Goal: Task Accomplishment & Management: Manage account settings

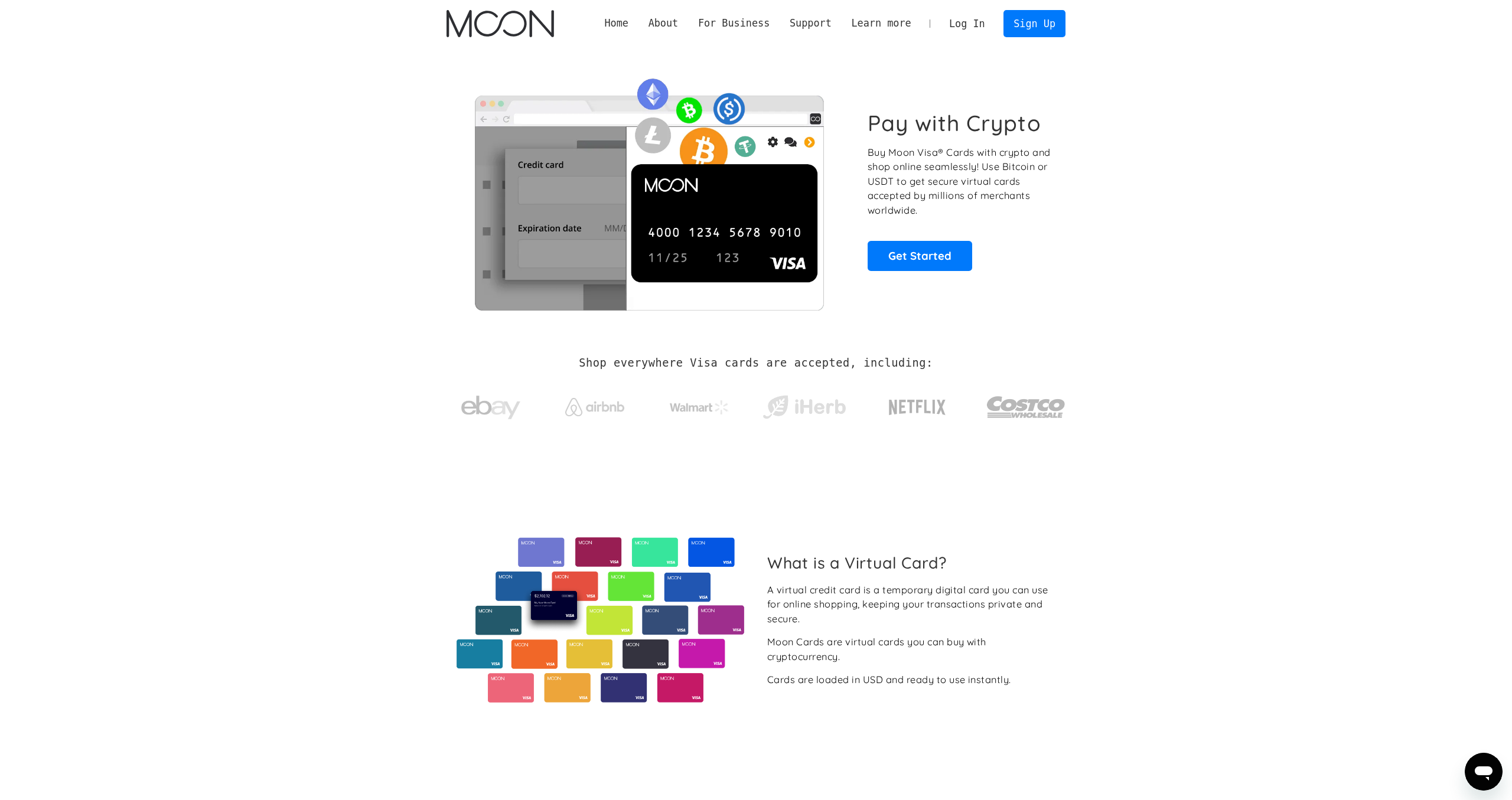
click at [979, 27] on link "Log In" at bounding box center [966, 23] width 56 height 26
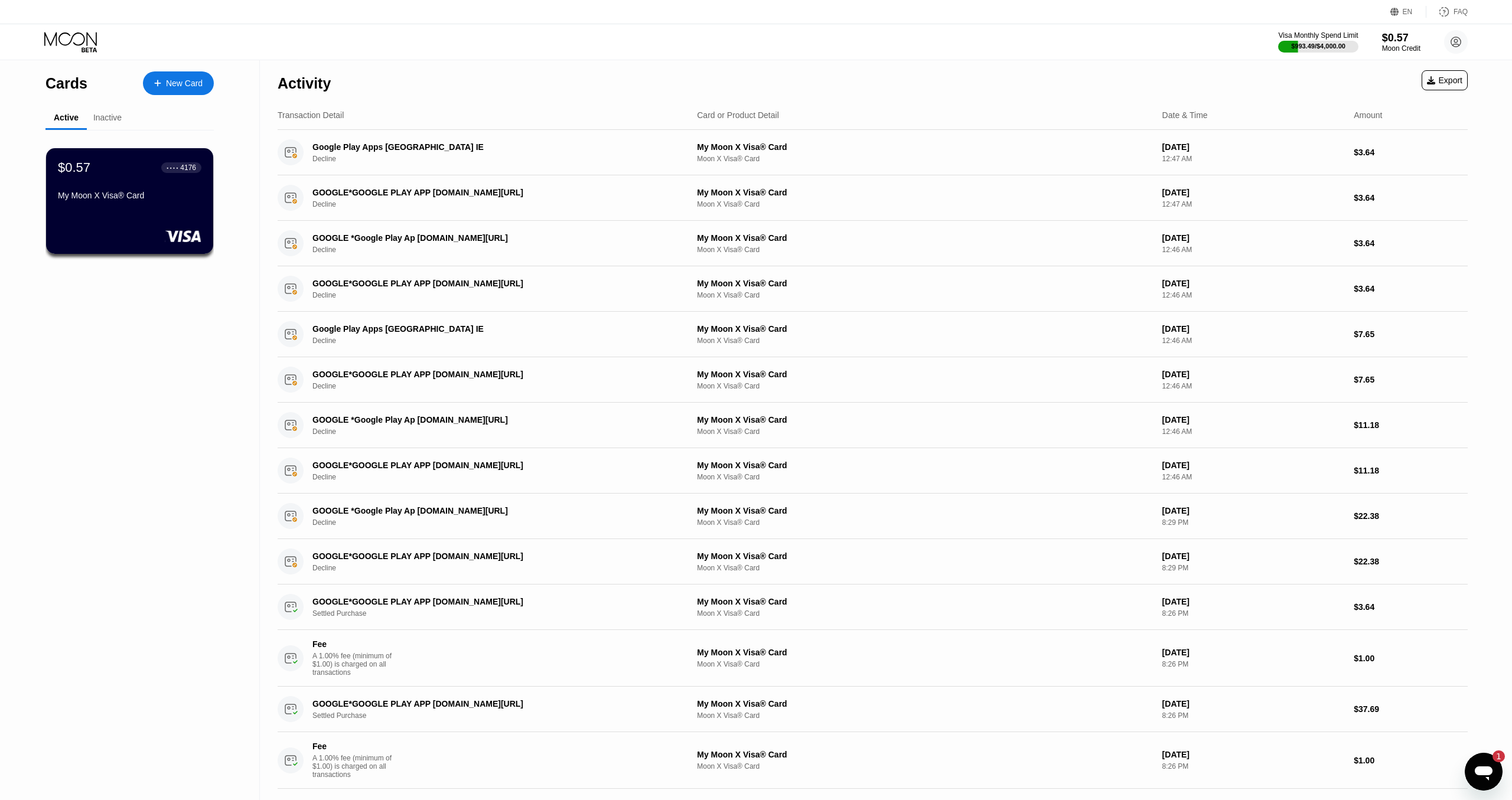
click at [112, 116] on div "Inactive" at bounding box center [107, 118] width 28 height 9
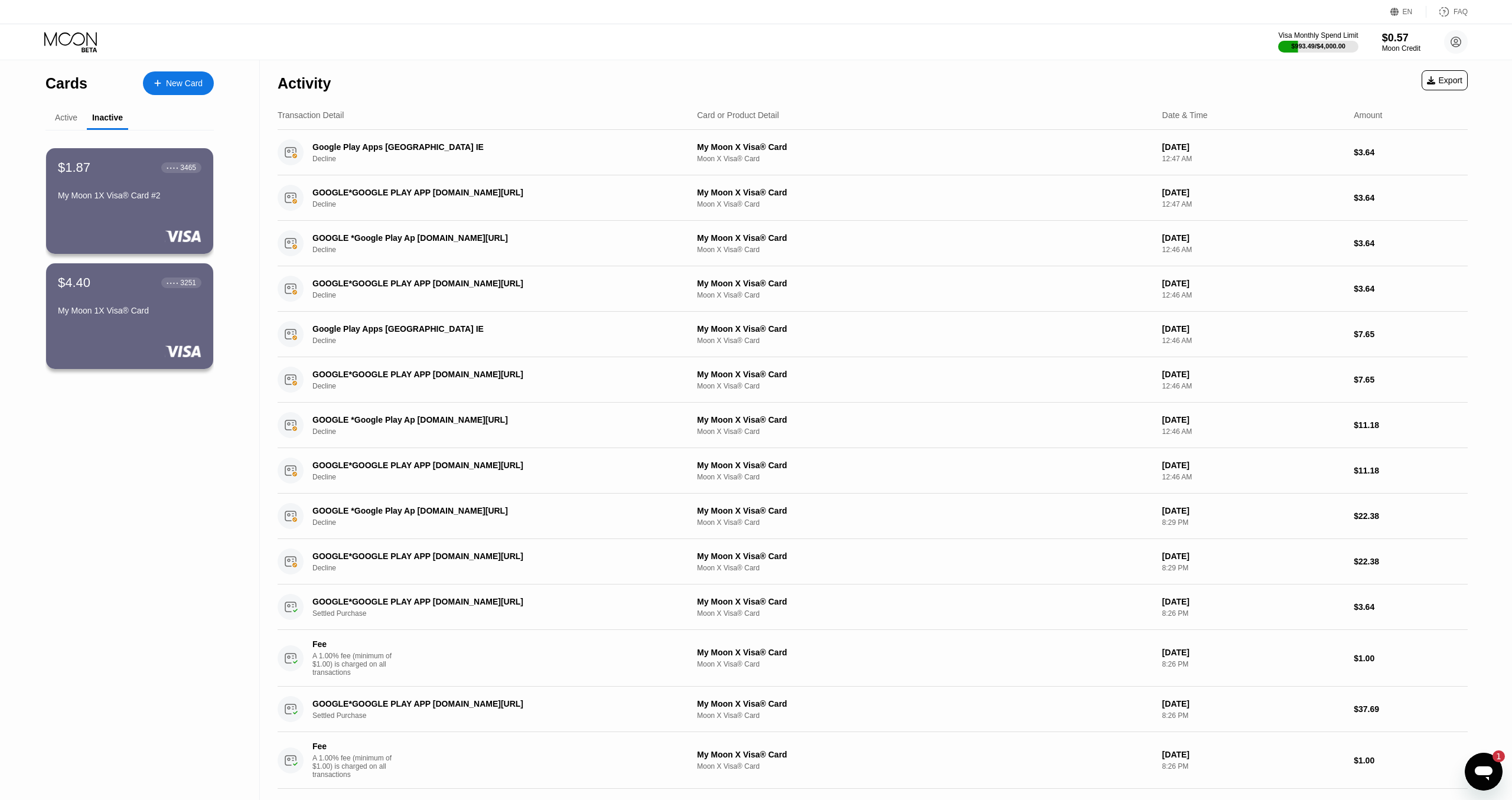
click at [60, 118] on div "Active" at bounding box center [66, 118] width 23 height 9
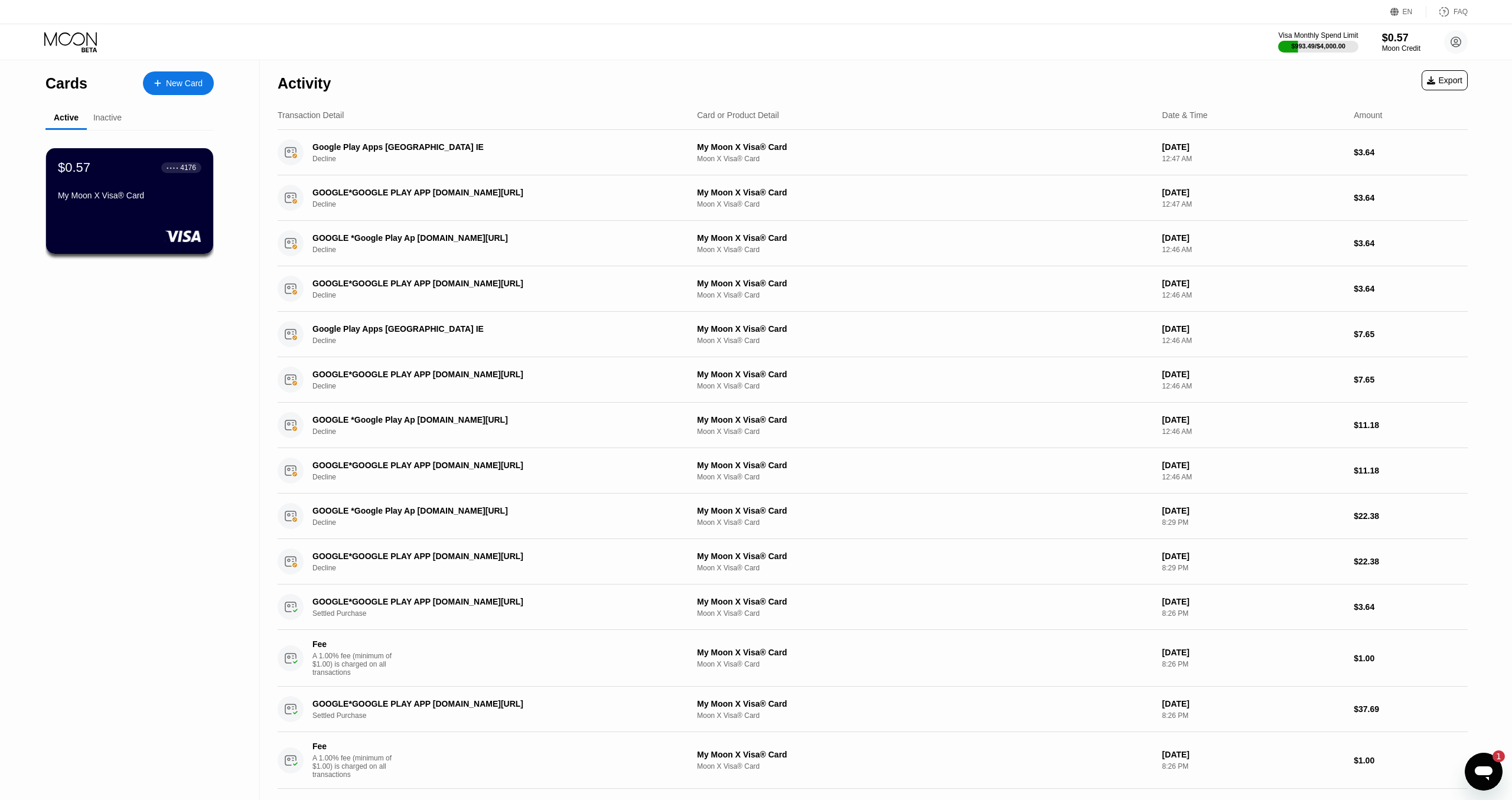
click at [95, 114] on div "Inactive" at bounding box center [107, 118] width 28 height 9
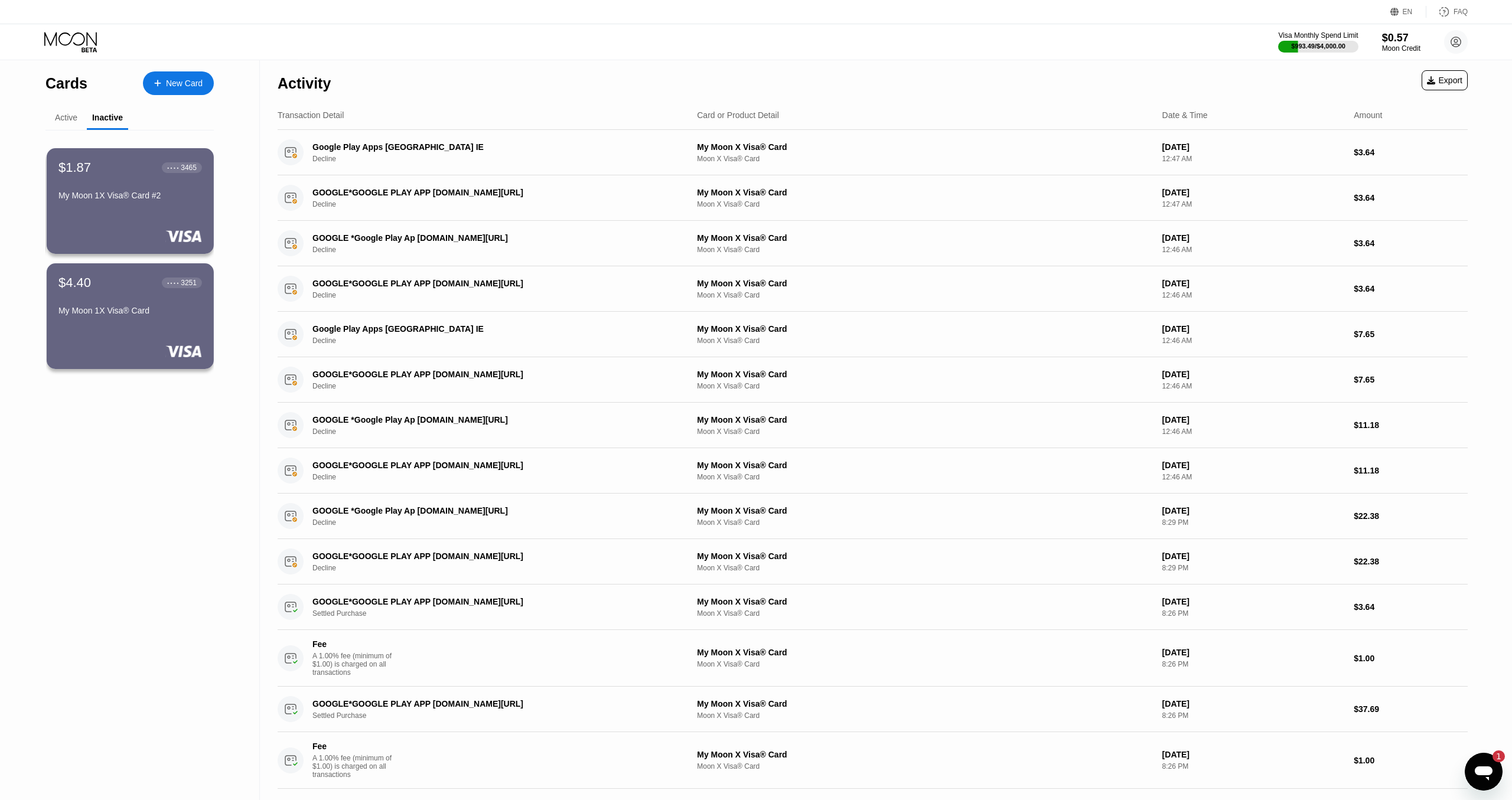
click at [100, 290] on div "$4.40 ● ● ● ● 3251" at bounding box center [130, 282] width 143 height 15
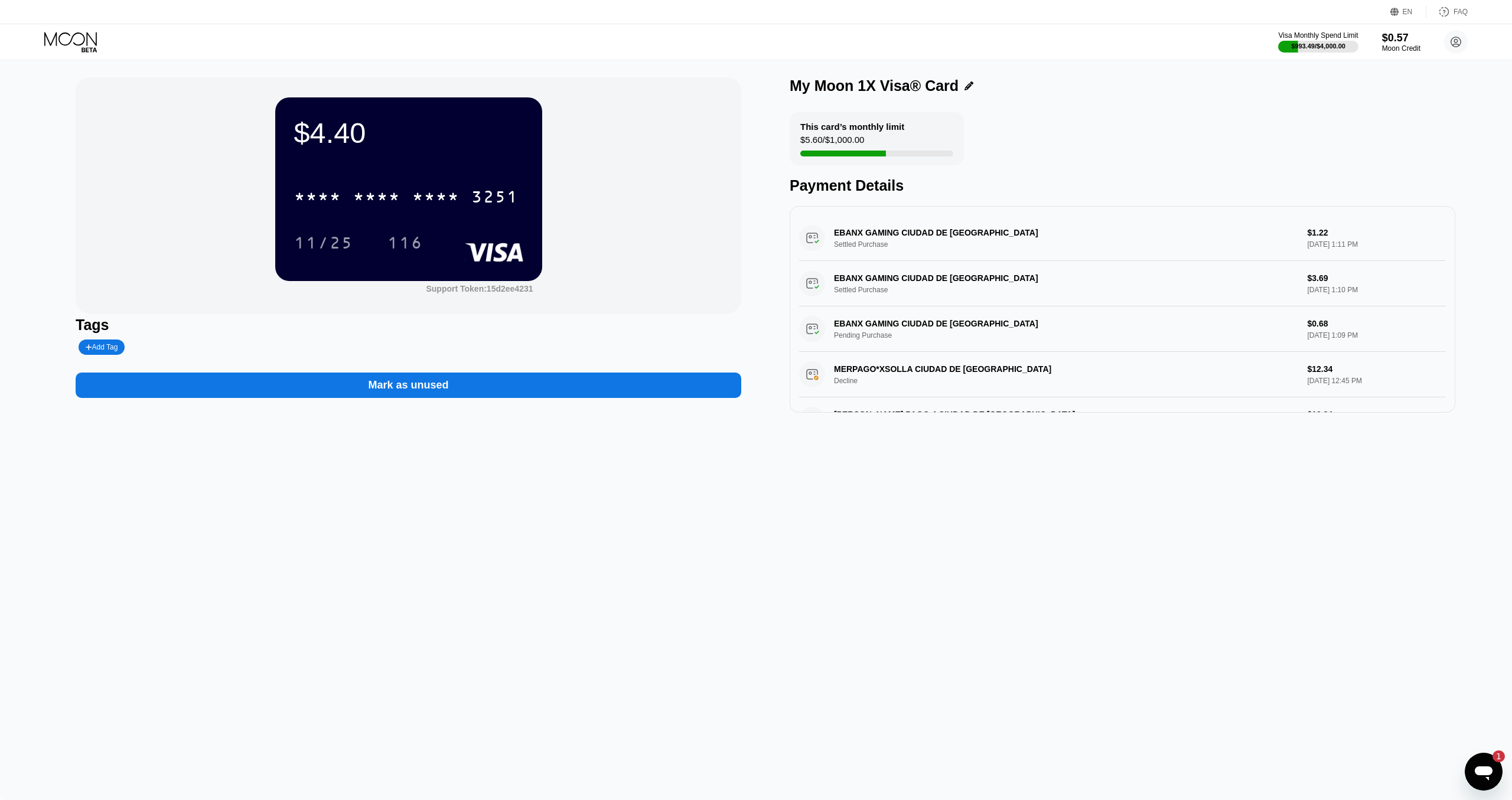
click at [427, 392] on div "Mark as unused" at bounding box center [408, 385] width 80 height 13
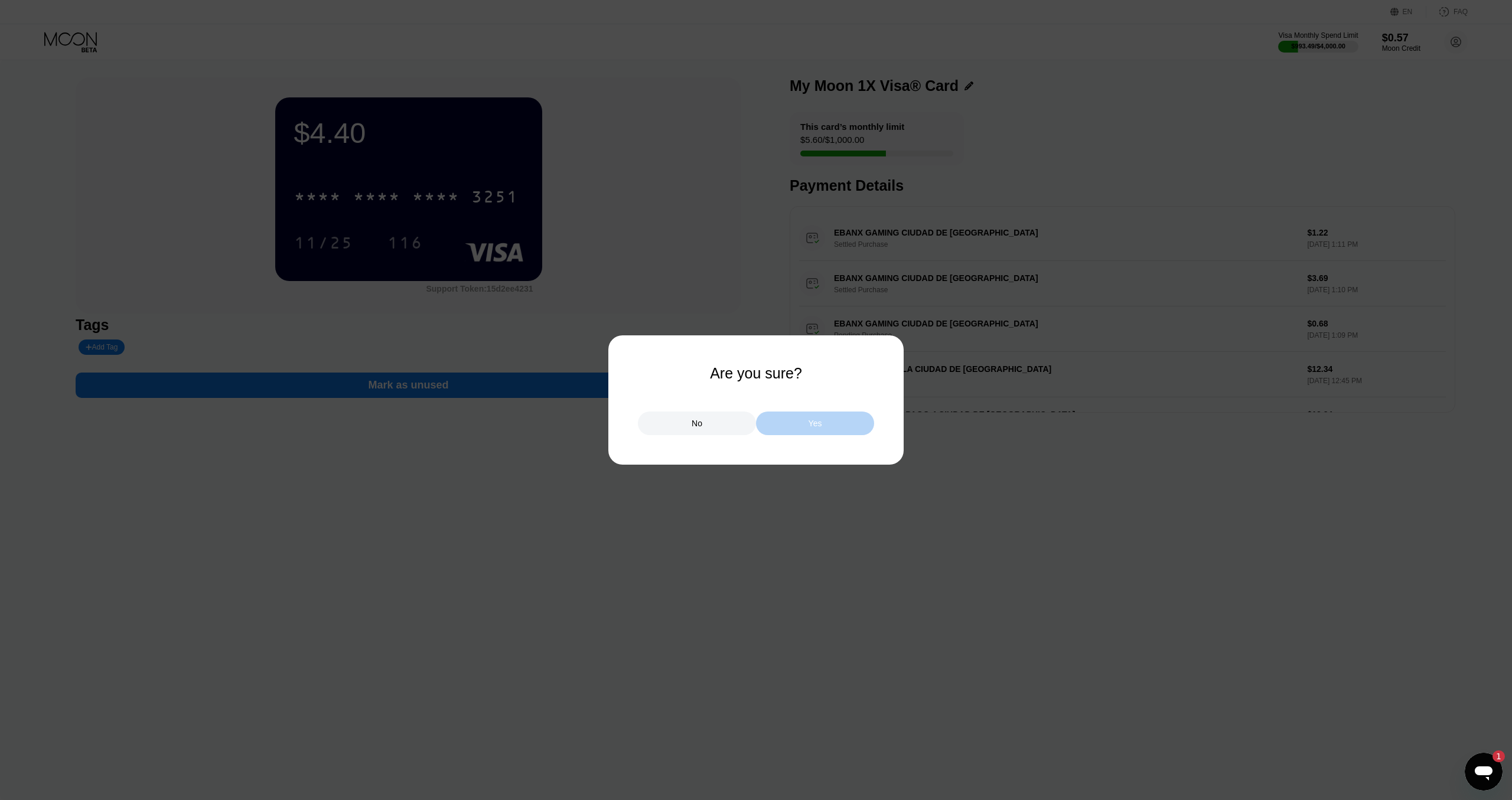
click at [808, 431] on div "Yes" at bounding box center [815, 423] width 118 height 23
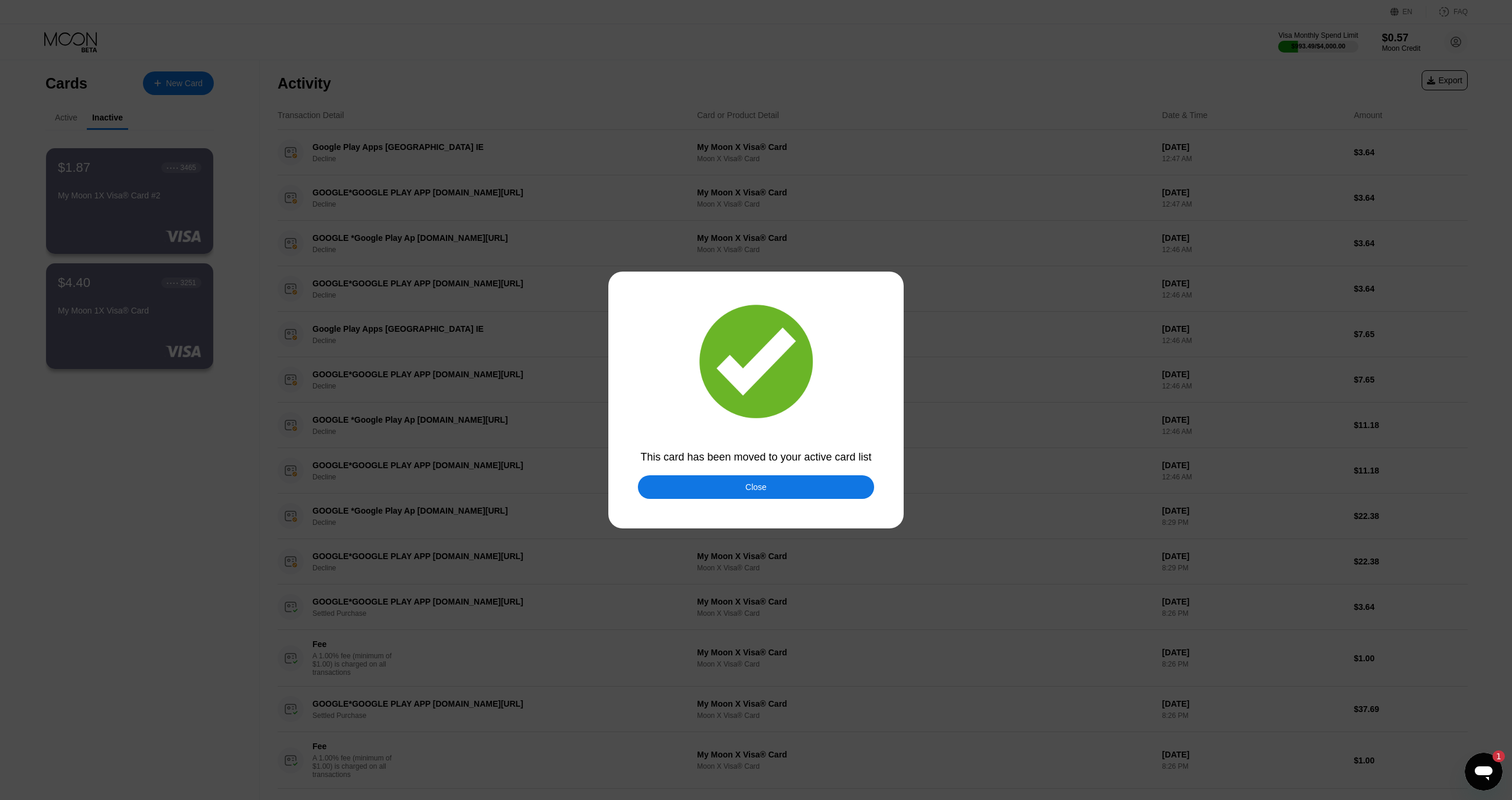
click at [760, 492] on div "Close" at bounding box center [756, 487] width 21 height 9
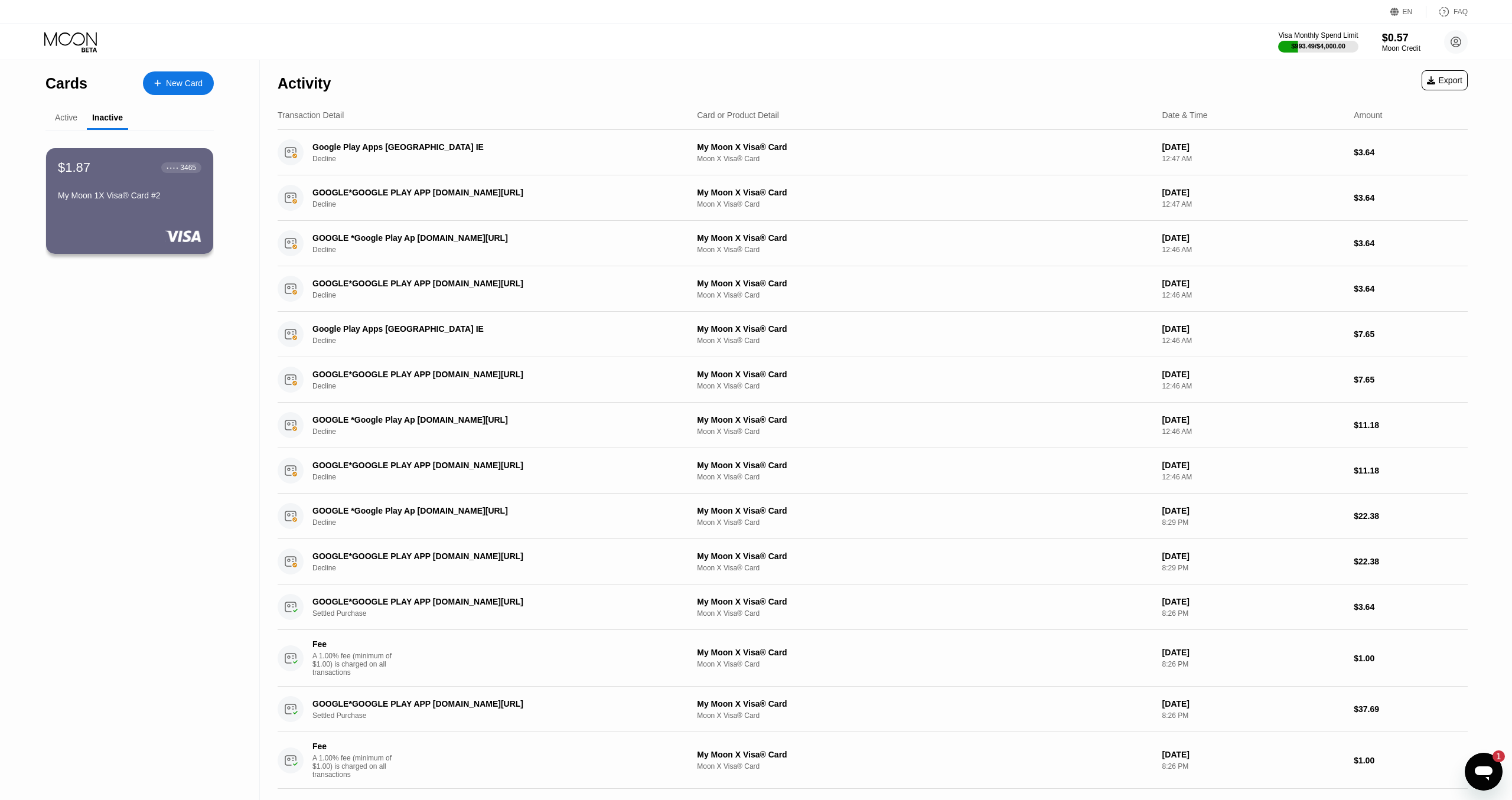
click at [54, 104] on div "Cards New Card Active Inactive $4.40 ● ● ● ● 3251 My Moon 1X Visa® Card $0.57 ●…" at bounding box center [130, 232] width 169 height 346
click at [59, 120] on div "Active" at bounding box center [66, 118] width 23 height 9
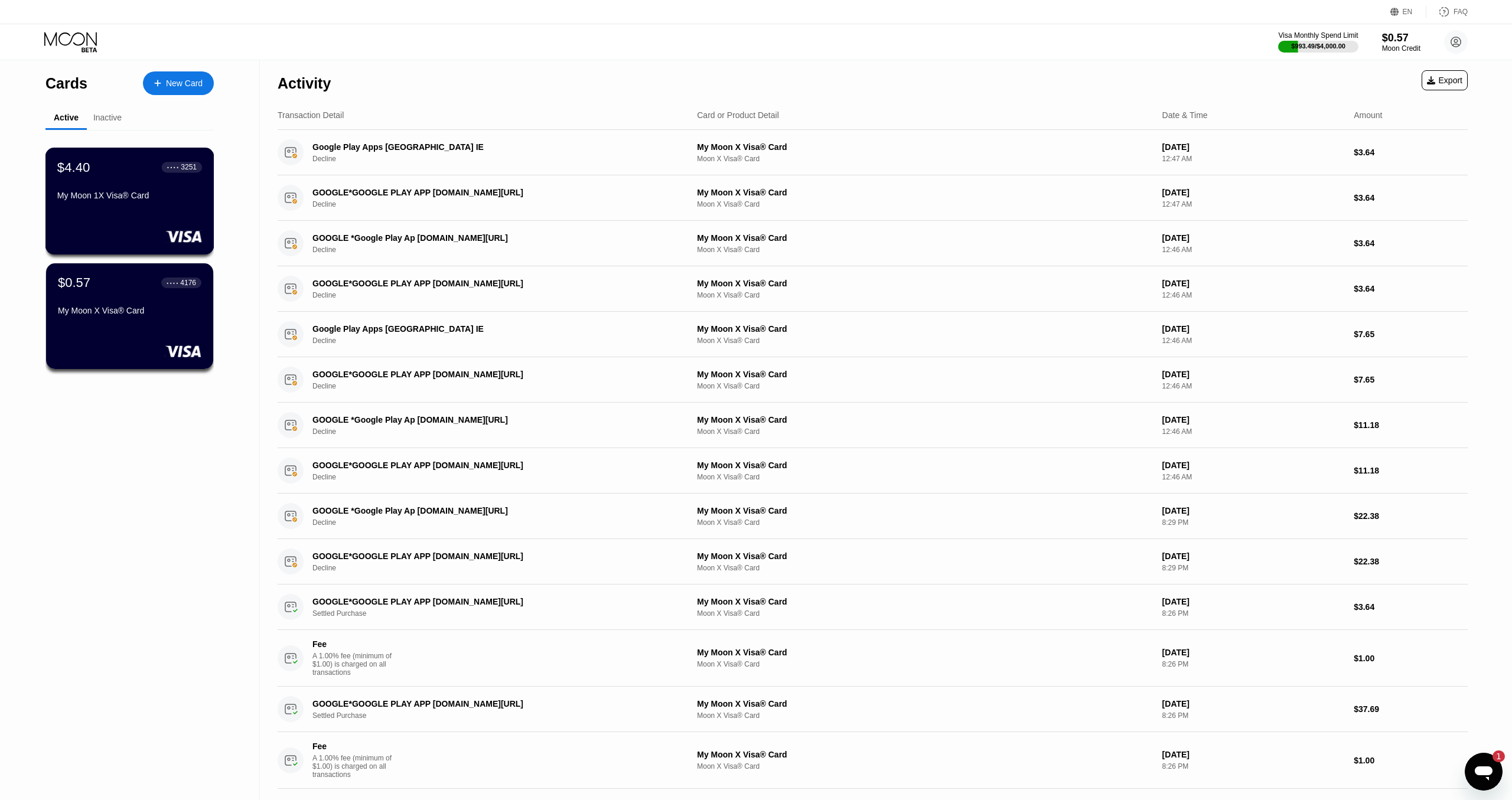
click at [129, 211] on div "$4.40 ● ● ● ● 3251 My Moon 1X Visa® Card" at bounding box center [130, 201] width 169 height 107
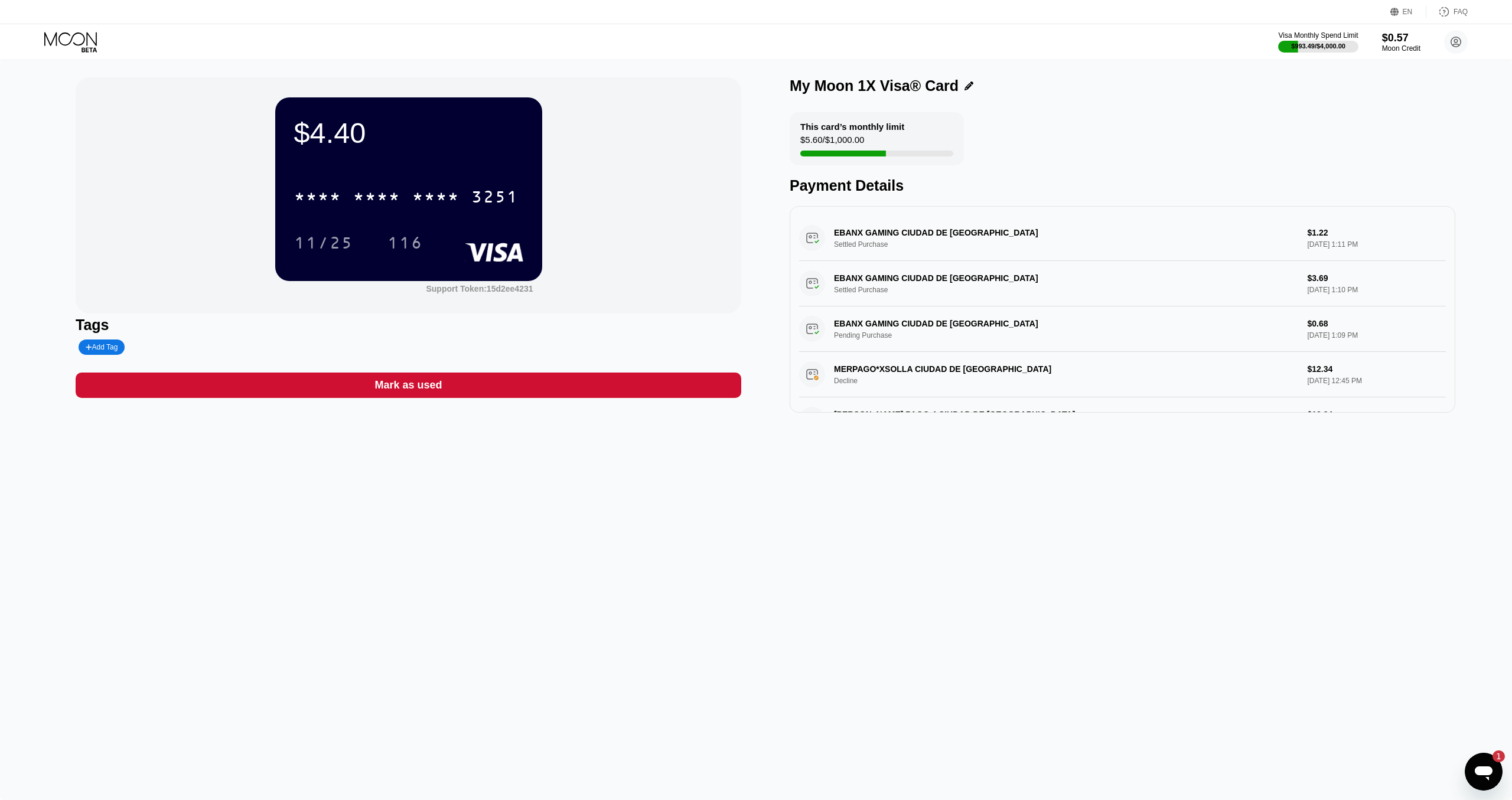
drag, startPoint x: 1320, startPoint y: 284, endPoint x: 1359, endPoint y: 282, distance: 39.1
click at [1359, 282] on div "EBANX GAMING CIUDAD DE MEXMX Settled Purchase $3.69 Sep 03, 2025 1:10 PM" at bounding box center [1122, 284] width 647 height 45
click at [1168, 466] on div "$4.40 * * * * * * * * * * * * 3251 11/25 116 Support Token: 15d2ee4231 Tags Add…" at bounding box center [756, 429] width 1512 height 740
click at [452, 206] on div "* * * *" at bounding box center [436, 198] width 48 height 19
